Goal: Entertainment & Leisure: Consume media (video, audio)

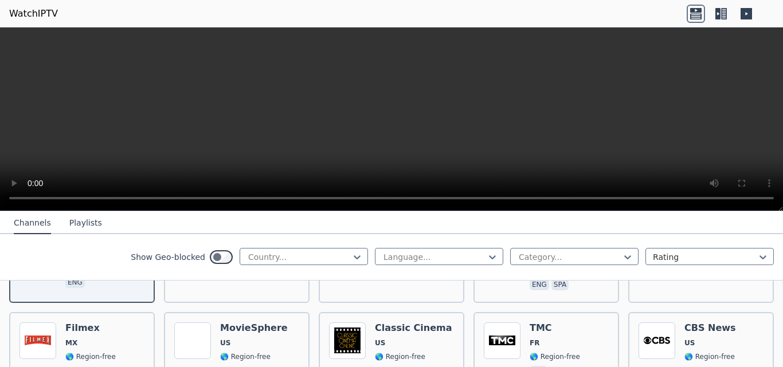
scroll to position [115, 0]
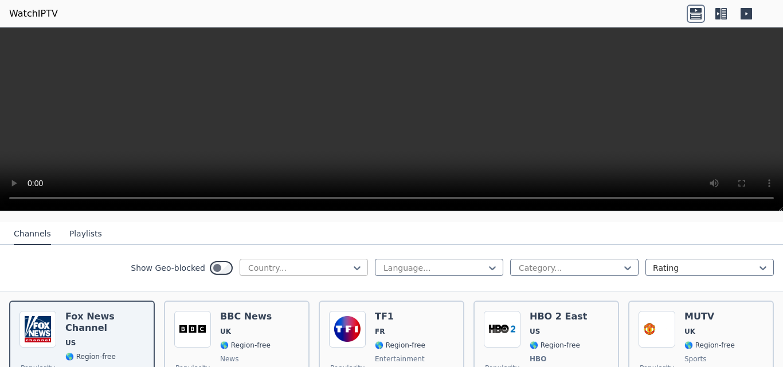
click at [323, 262] on div at bounding box center [299, 267] width 104 height 11
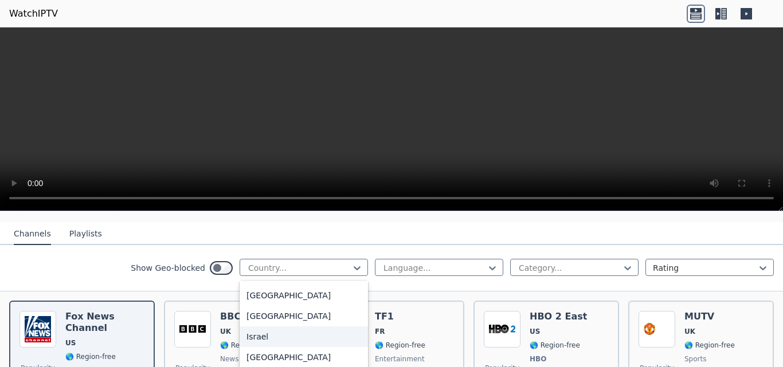
scroll to position [1777, 0]
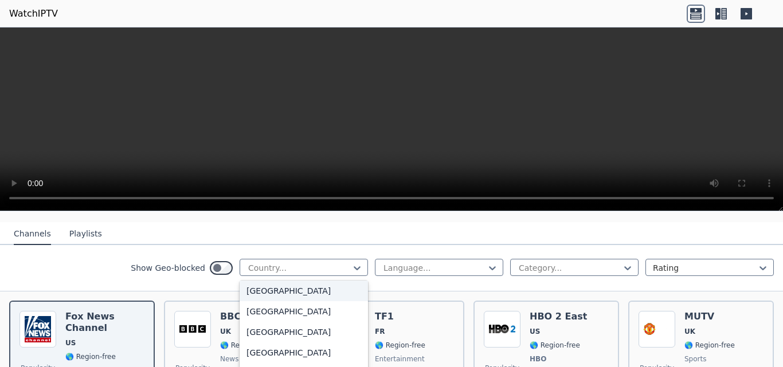
click at [275, 296] on div "[GEOGRAPHIC_DATA]" at bounding box center [304, 291] width 128 height 21
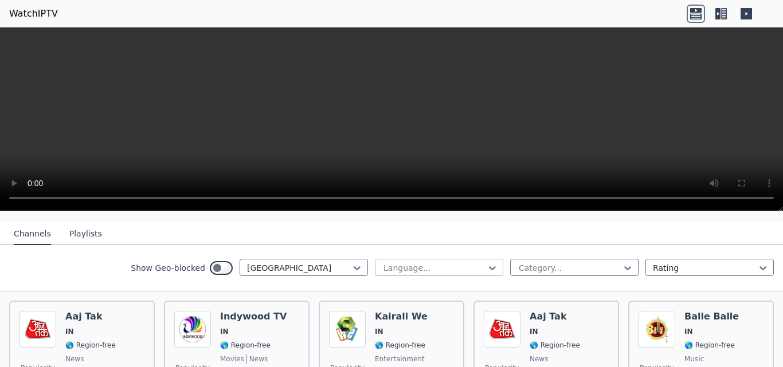
click at [443, 262] on div at bounding box center [434, 267] width 104 height 11
click at [408, 297] on div "Hindi" at bounding box center [439, 302] width 128 height 21
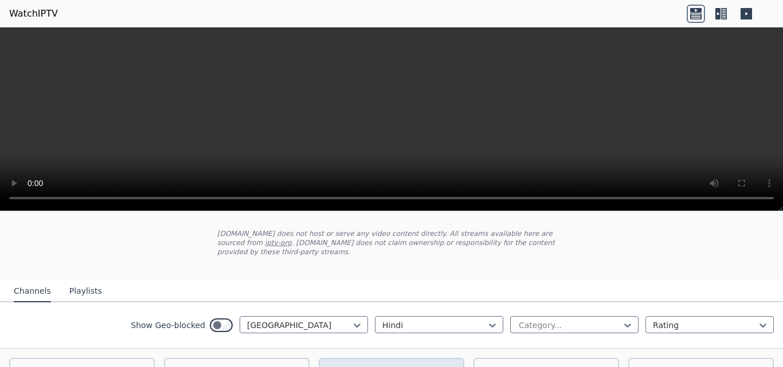
scroll to position [115, 0]
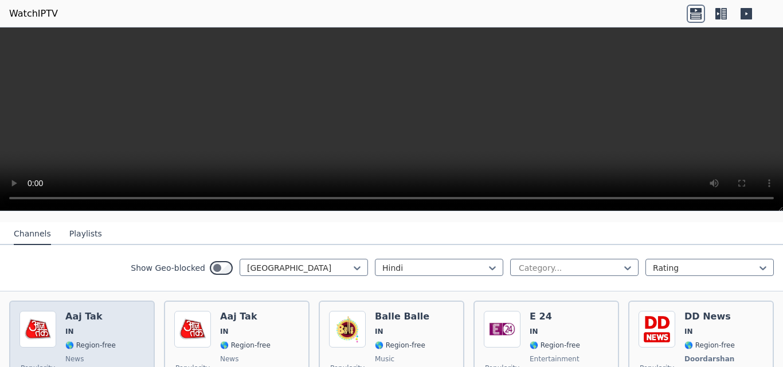
click at [76, 327] on div "Aaj Tak IN 🌎 Region-free news hin" at bounding box center [90, 353] width 50 height 85
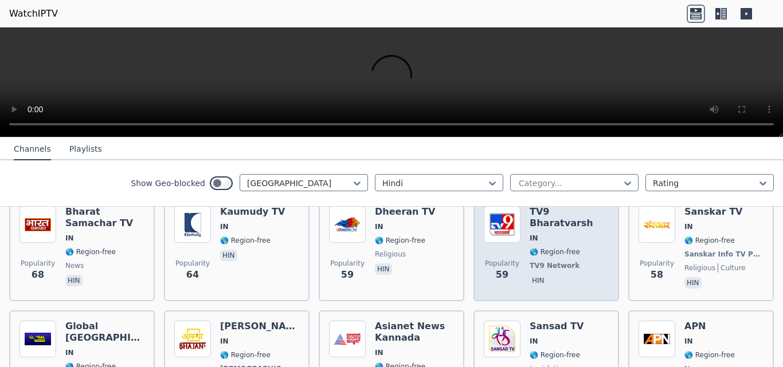
scroll to position [401, 0]
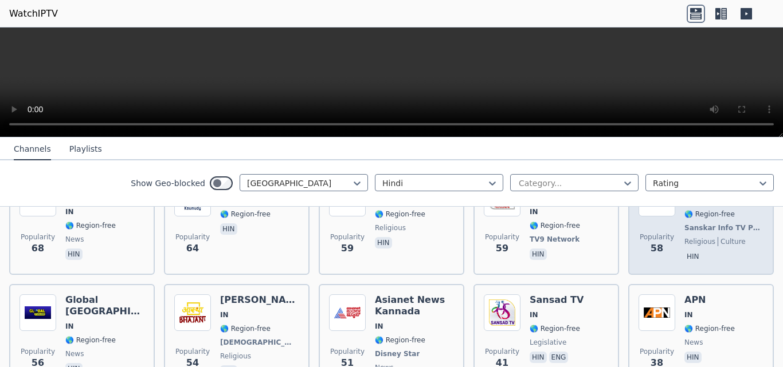
click at [659, 233] on span "Popularity 58" at bounding box center [656, 244] width 37 height 37
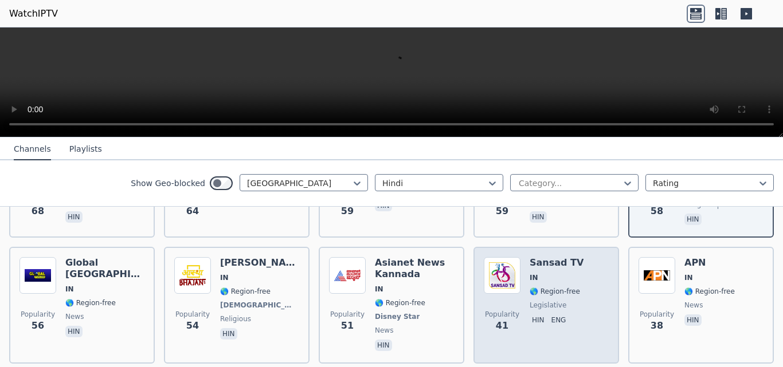
scroll to position [458, 0]
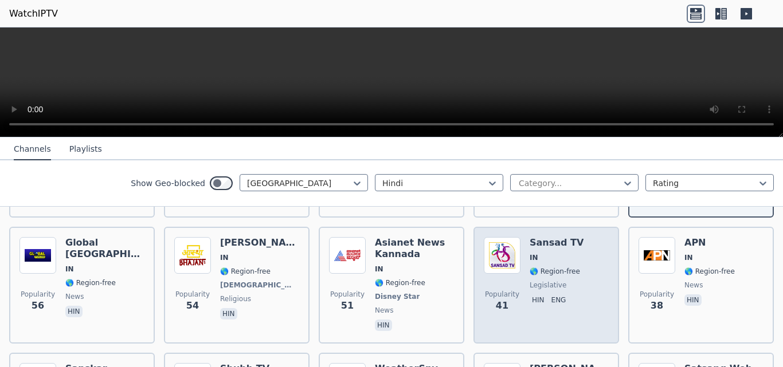
click at [543, 281] on span "legislative" at bounding box center [548, 285] width 37 height 9
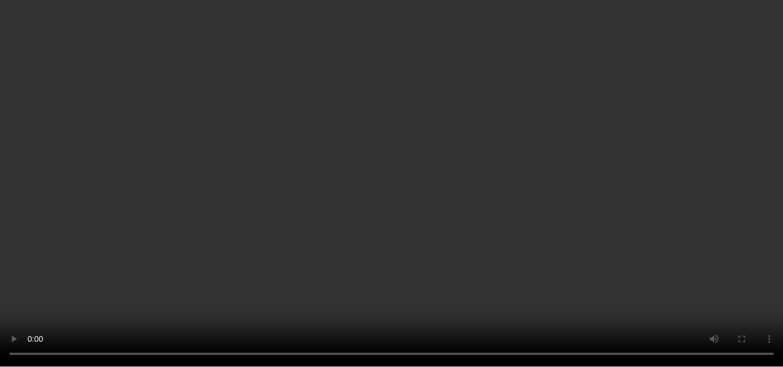
scroll to position [0, 0]
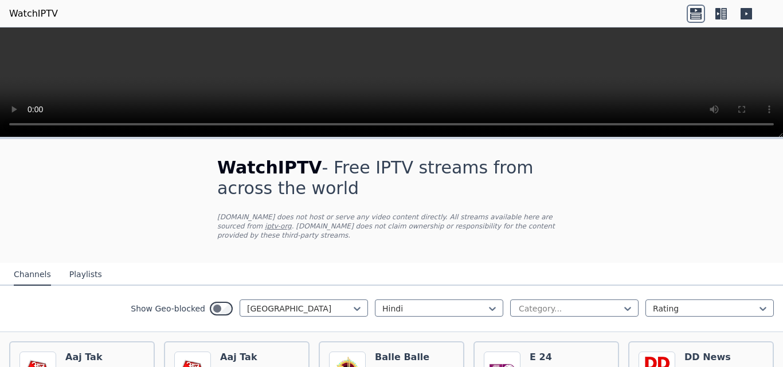
click at [720, 11] on icon at bounding box center [717, 13] width 5 height 11
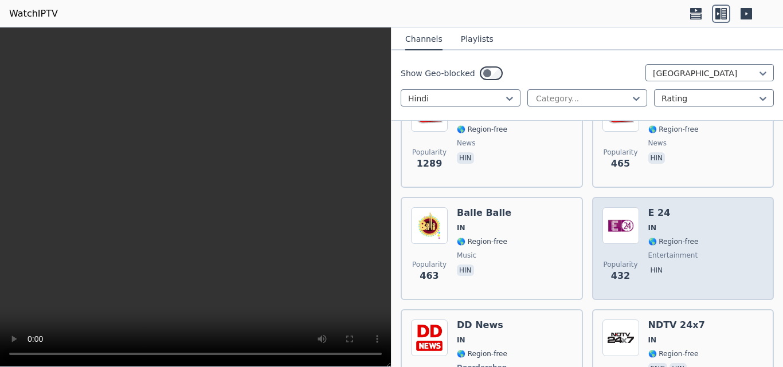
scroll to position [172, 0]
click at [688, 223] on div "E 24 IN 🌎 Region-free entertainment hin" at bounding box center [673, 247] width 50 height 83
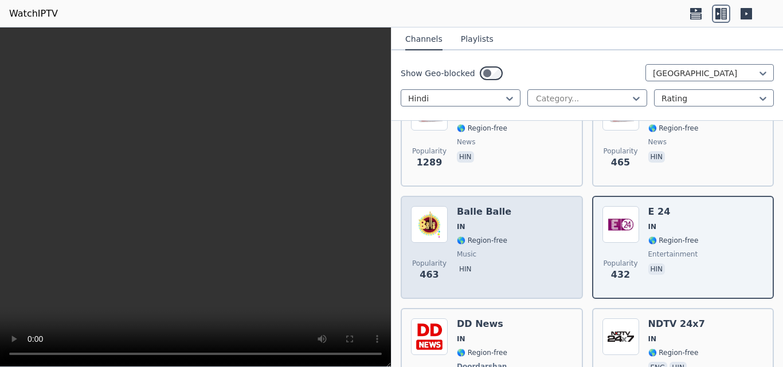
click at [527, 231] on div "Popularity 463 Balle Balle IN 🌎 Region-free music hin" at bounding box center [492, 247] width 162 height 83
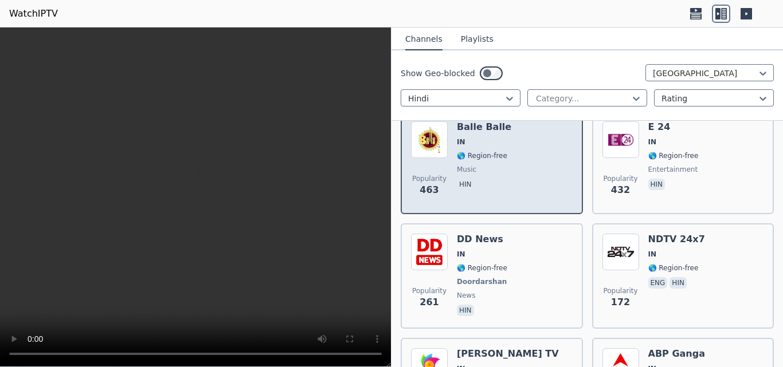
scroll to position [287, 0]
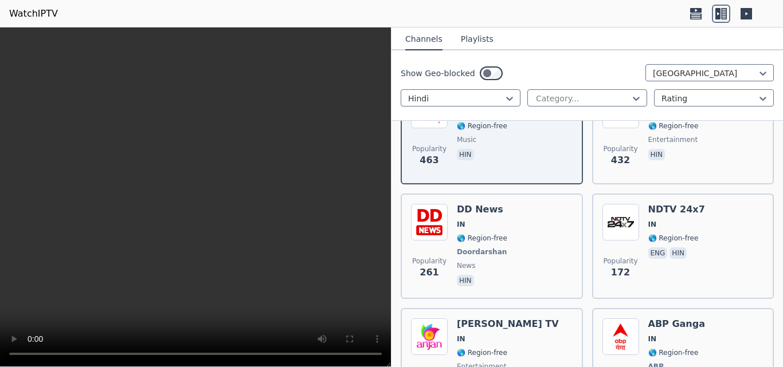
click at [205, 211] on video at bounding box center [195, 198] width 391 height 340
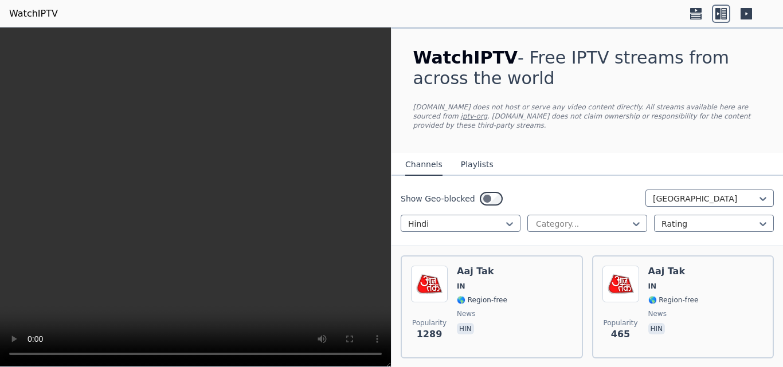
click at [744, 9] on icon at bounding box center [745, 13] width 11 height 11
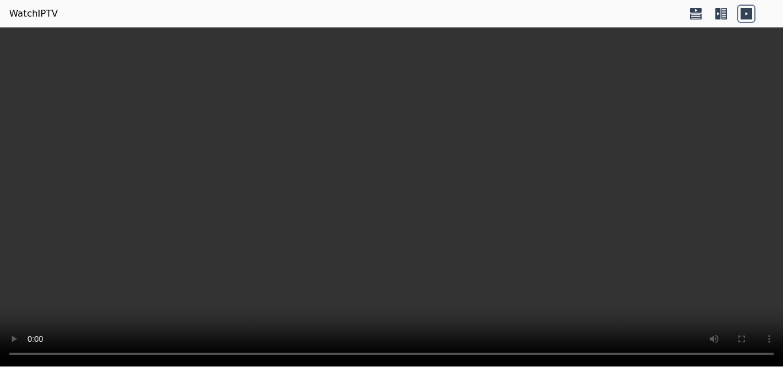
click at [695, 14] on icon at bounding box center [696, 14] width 18 height 18
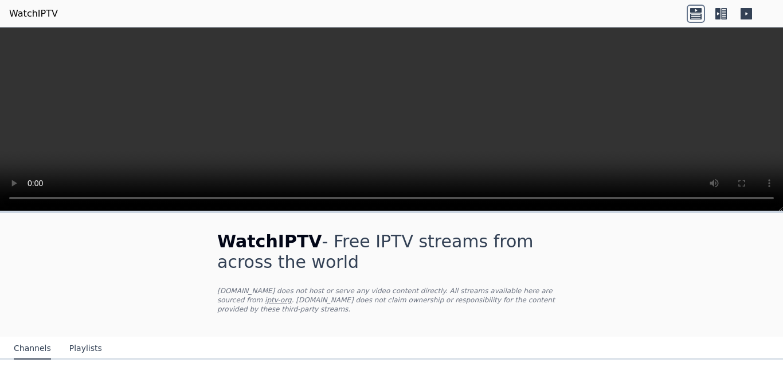
click at [747, 9] on icon at bounding box center [745, 13] width 11 height 11
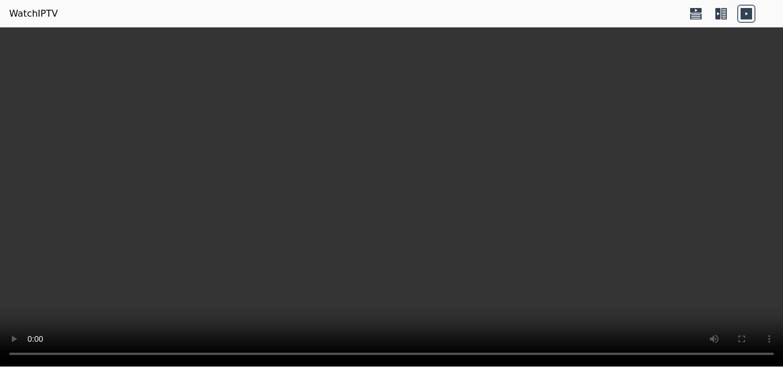
click at [703, 10] on icon at bounding box center [696, 14] width 18 height 18
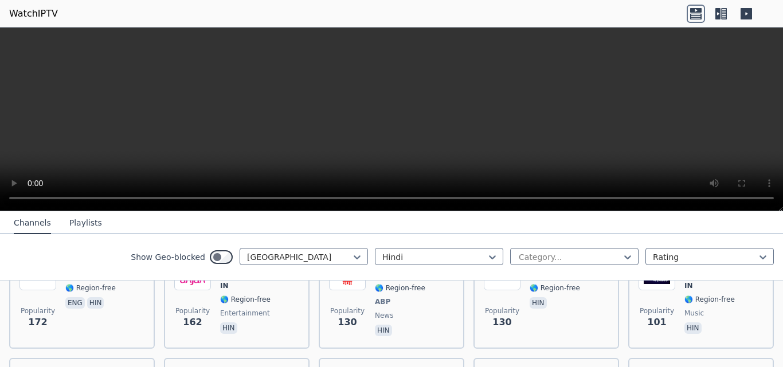
click at [80, 224] on button "Playlists" at bounding box center [85, 224] width 33 height 22
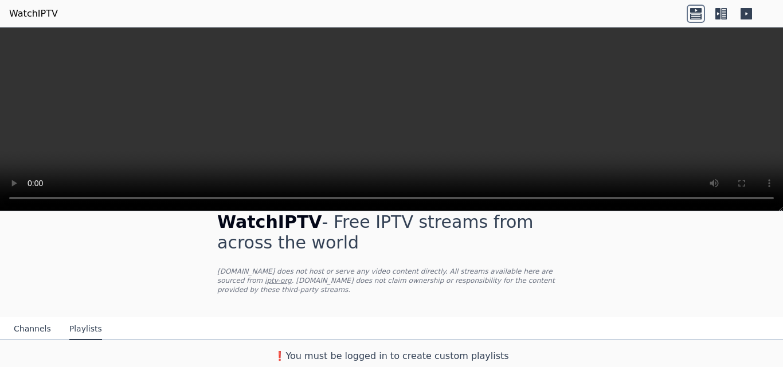
scroll to position [10, 0]
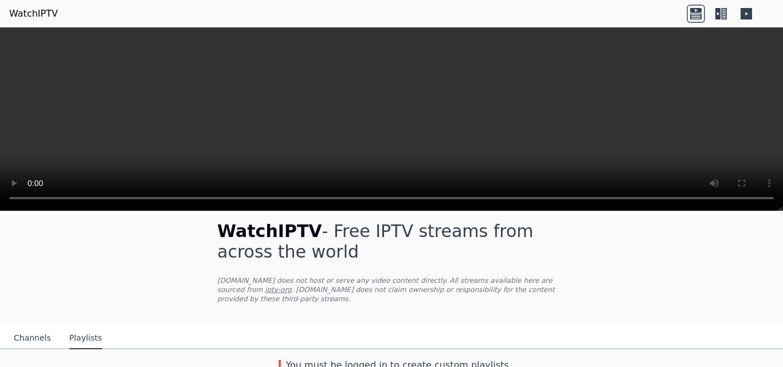
click at [375, 359] on h3 "❗️You must be logged in to create custom playlists" at bounding box center [391, 366] width 385 height 14
click at [329, 363] on h3 "❗️You must be logged in to create custom playlists" at bounding box center [391, 366] width 385 height 14
click at [381, 362] on h3 "❗️You must be logged in to create custom playlists" at bounding box center [391, 366] width 385 height 14
click at [392, 359] on h3 "❗️You must be logged in to create custom playlists" at bounding box center [391, 366] width 385 height 14
click at [34, 330] on button "Channels" at bounding box center [32, 339] width 37 height 22
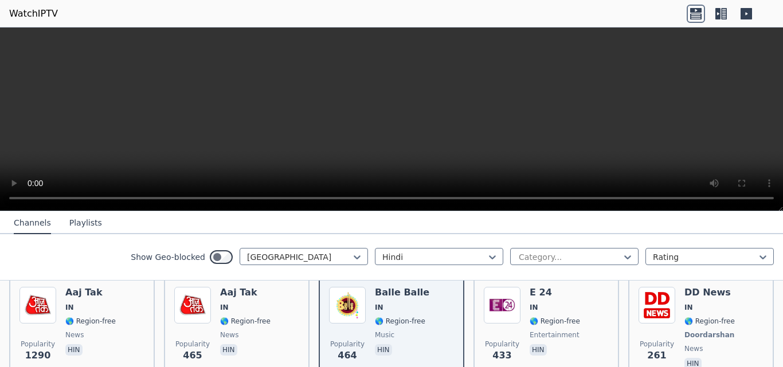
scroll to position [0, 0]
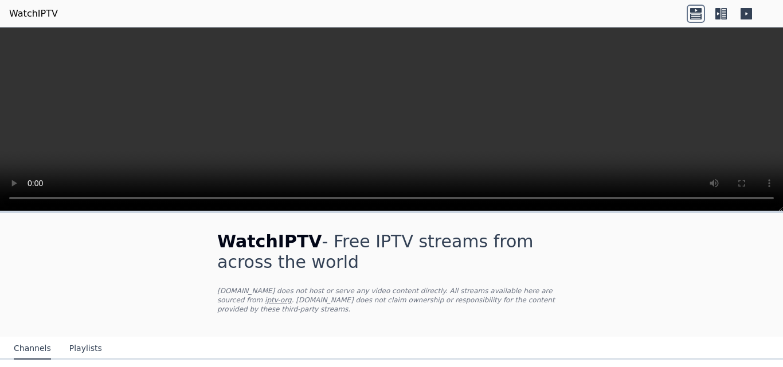
click at [22, 15] on link "WatchIPTV" at bounding box center [33, 14] width 49 height 14
click at [36, 11] on link "WatchIPTV" at bounding box center [33, 14] width 49 height 14
click at [725, 14] on icon at bounding box center [721, 14] width 18 height 18
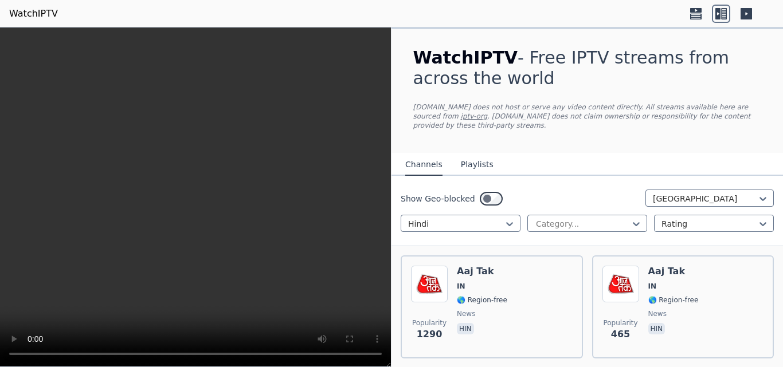
click at [19, 9] on link "WatchIPTV" at bounding box center [33, 14] width 49 height 14
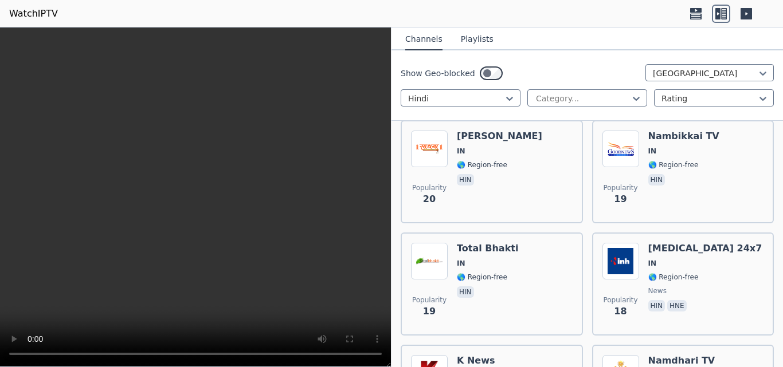
scroll to position [2513, 0]
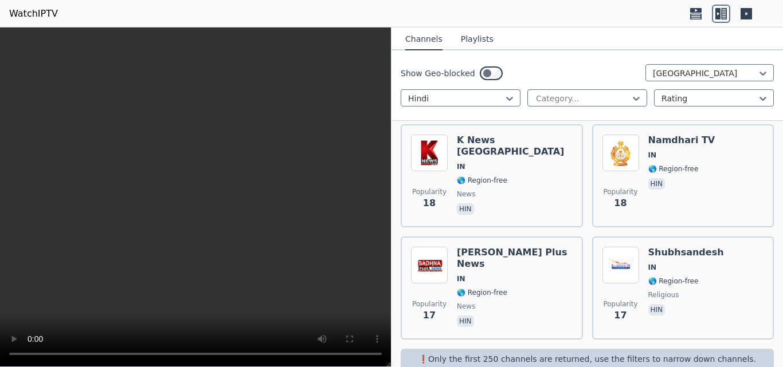
click at [103, 219] on video at bounding box center [195, 198] width 391 height 340
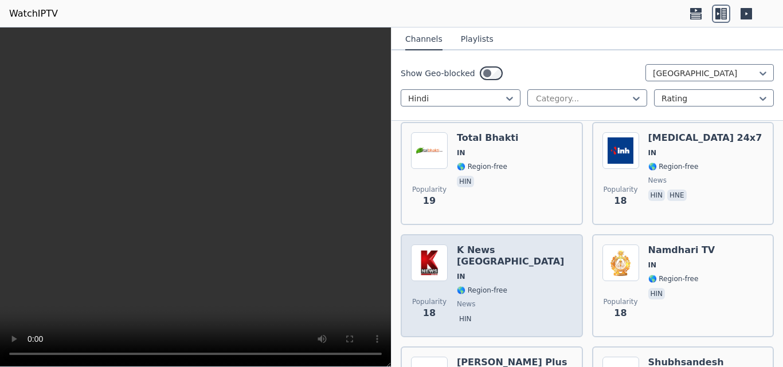
scroll to position [2456, 0]
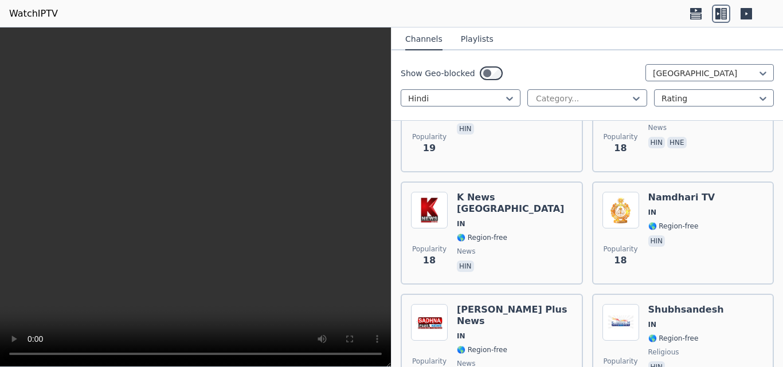
click at [469, 37] on button "Playlists" at bounding box center [477, 40] width 33 height 22
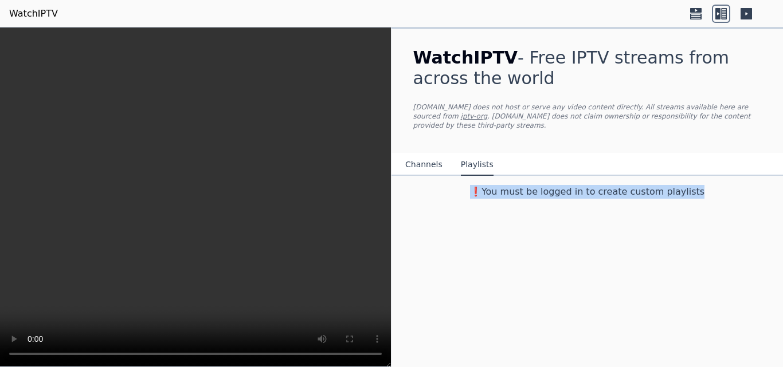
drag, startPoint x: 488, startPoint y: 180, endPoint x: 695, endPoint y: 181, distance: 207.5
click at [695, 185] on h3 "❗️You must be logged in to create custom playlists" at bounding box center [587, 192] width 385 height 14
click at [699, 185] on h3 "❗️You must be logged in to create custom playlists" at bounding box center [587, 192] width 385 height 14
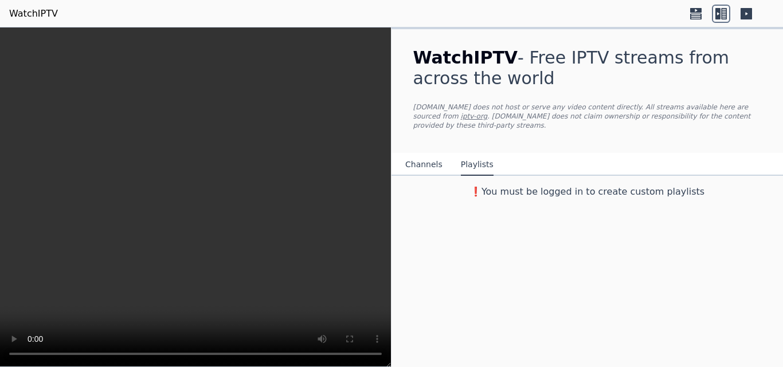
click at [547, 185] on h3 "❗️You must be logged in to create custom playlists" at bounding box center [587, 192] width 385 height 14
click at [706, 93] on div "WatchIPTV - Free IPTV streams from across the world [DOMAIN_NAME] does not host…" at bounding box center [587, 91] width 385 height 124
click at [634, 115] on p "[DOMAIN_NAME] does not host or serve any video content directly. All streams av…" at bounding box center [587, 117] width 348 height 28
drag, startPoint x: 531, startPoint y: 115, endPoint x: 496, endPoint y: 120, distance: 35.3
click at [524, 116] on p "[DOMAIN_NAME] does not host or serve any video content directly. All streams av…" at bounding box center [587, 117] width 348 height 28
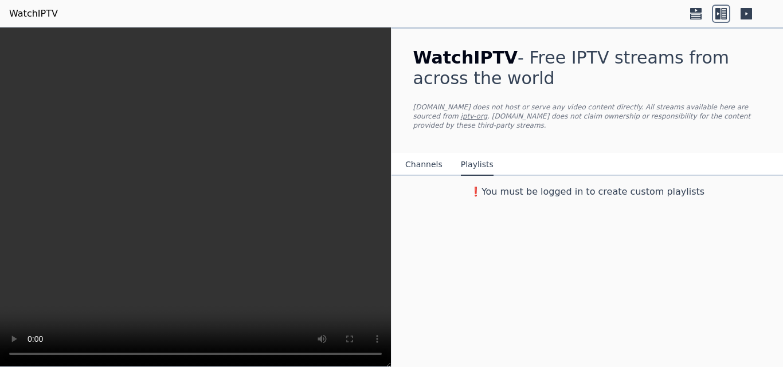
drag, startPoint x: 496, startPoint y: 120, endPoint x: 547, endPoint y: 111, distance: 51.8
click at [503, 120] on p "[DOMAIN_NAME] does not host or serve any video content directly. All streams av…" at bounding box center [587, 117] width 348 height 28
click at [488, 112] on link "iptv-org" at bounding box center [474, 116] width 27 height 8
